Goal: Task Accomplishment & Management: Manage account settings

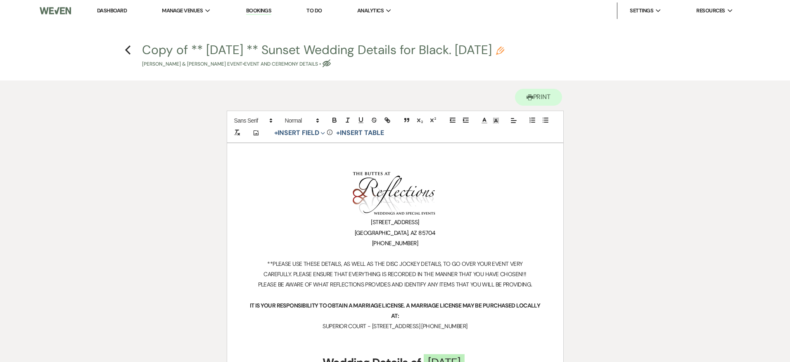
click at [109, 9] on link "Dashboard" at bounding box center [112, 10] width 30 height 7
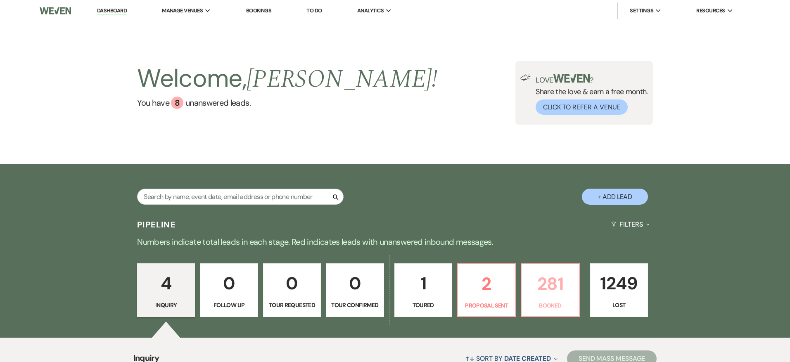
click at [552, 285] on p "281" at bounding box center [549, 284] width 47 height 28
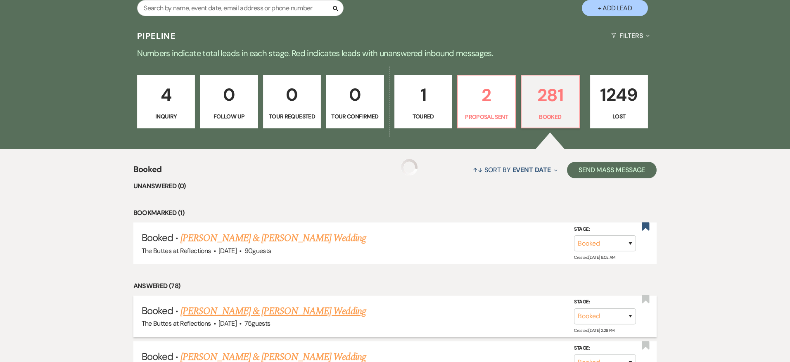
scroll to position [368, 0]
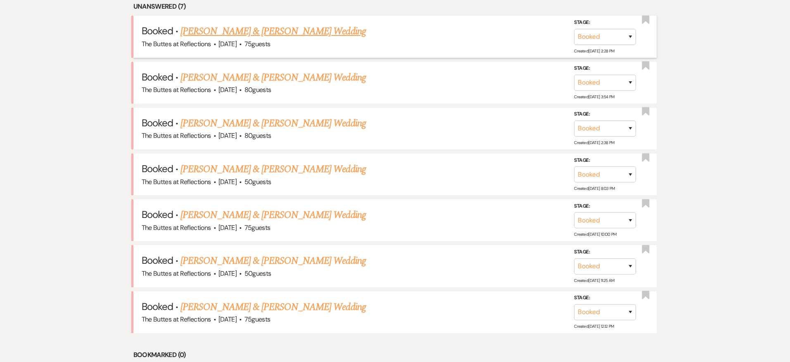
click at [294, 30] on link "[PERSON_NAME] & [PERSON_NAME] Wedding" at bounding box center [272, 31] width 185 height 15
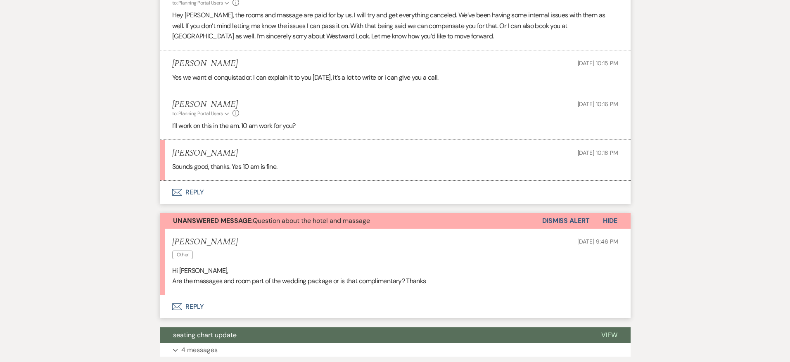
scroll to position [339, 0]
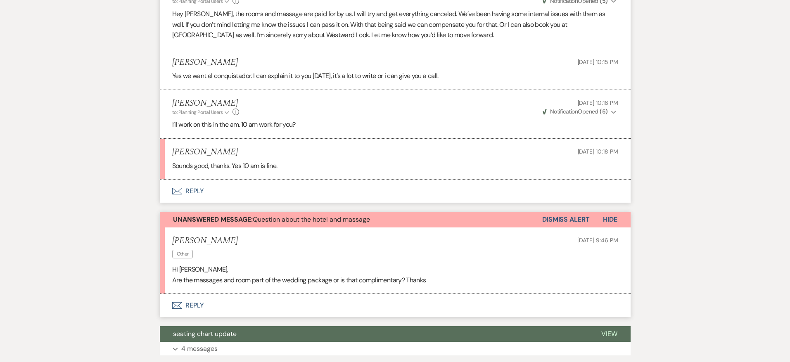
click at [614, 221] on span "Hide" at bounding box center [610, 219] width 14 height 9
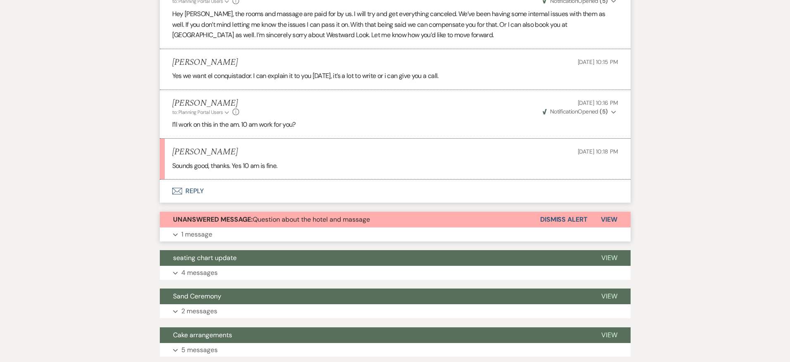
click at [571, 217] on button "Dismiss Alert" at bounding box center [563, 220] width 47 height 16
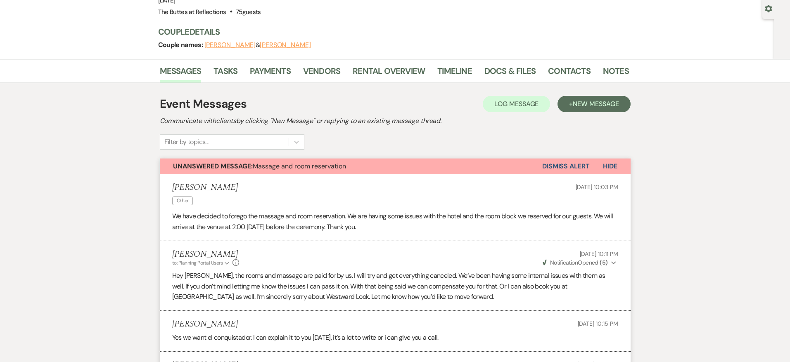
scroll to position [26, 0]
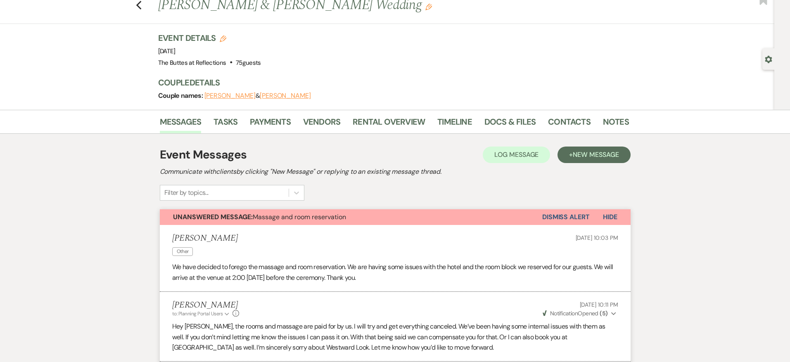
click at [571, 221] on button "Dismiss Alert" at bounding box center [565, 217] width 47 height 16
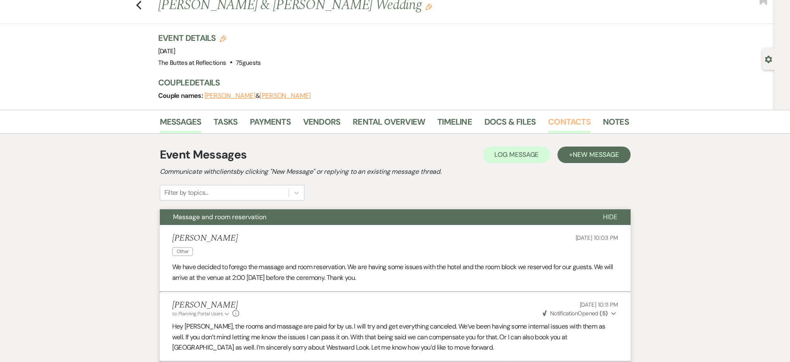
click at [571, 114] on div "Messages Tasks Payments Vendors Rental Overview Timeline Docs & Files Contacts …" at bounding box center [395, 122] width 790 height 24
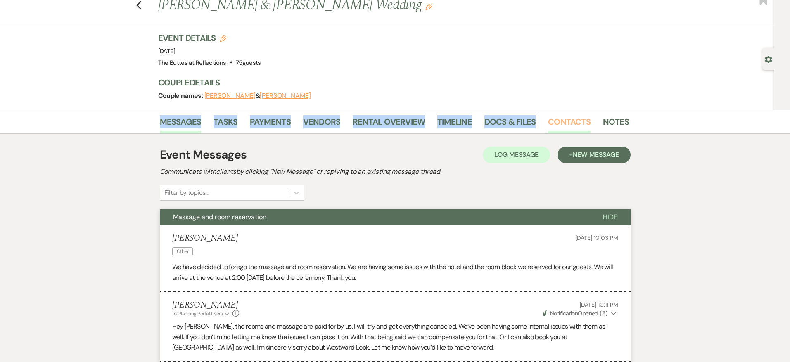
click at [570, 119] on link "Contacts" at bounding box center [569, 124] width 43 height 18
